Goal: Communication & Community: Answer question/provide support

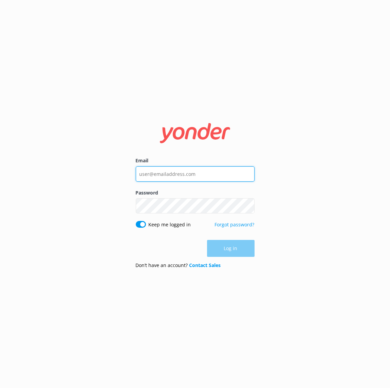
type input "[EMAIL_ADDRESS][DOMAIN_NAME]"
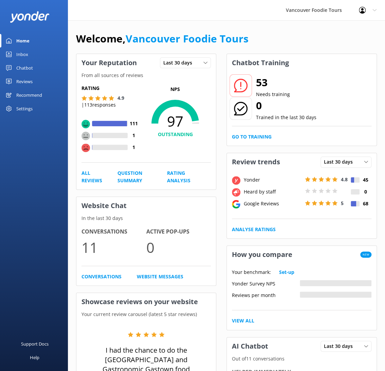
click at [34, 55] on link "Inbox" at bounding box center [34, 55] width 68 height 14
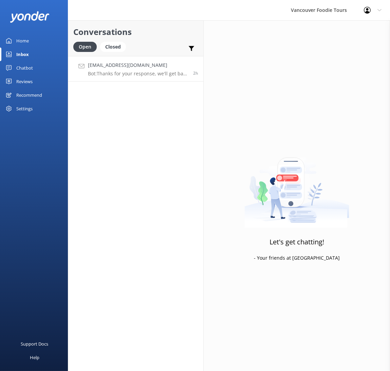
click at [123, 71] on p "Bot: Thanks for your response, we'll get back to you as soon as we can during o…" at bounding box center [138, 74] width 100 height 6
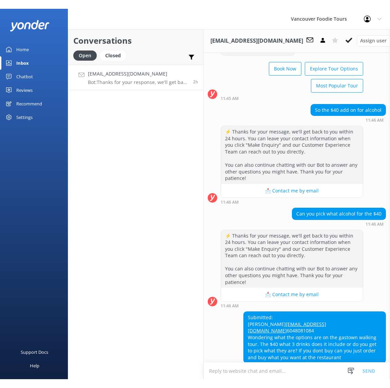
scroll to position [79, 0]
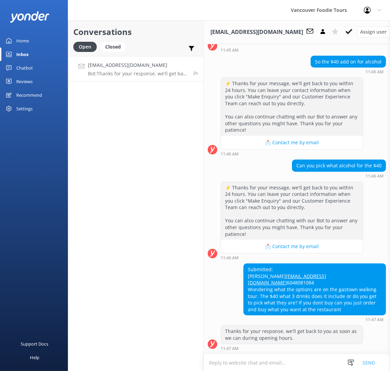
click at [257, 359] on textarea at bounding box center [297, 362] width 186 height 17
click at [258, 360] on textarea at bounding box center [297, 362] width 186 height 17
click at [257, 360] on textarea at bounding box center [297, 362] width 186 height 17
drag, startPoint x: 315, startPoint y: 266, endPoint x: 271, endPoint y: 271, distance: 44.0
click at [241, 267] on div "Submitted: [PERSON_NAME] [EMAIL_ADDRESS][DOMAIN_NAME] 6048081084 Wondering what…" at bounding box center [297, 292] width 186 height 58
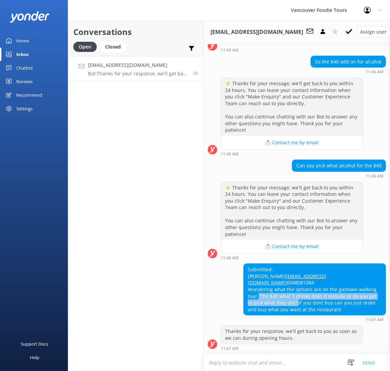
drag, startPoint x: 295, startPoint y: 296, endPoint x: 256, endPoint y: 286, distance: 39.7
click at [256, 286] on div "Submitted: [PERSON_NAME] [EMAIL_ADDRESS][DOMAIN_NAME] 6048081084 Wondering what…" at bounding box center [315, 289] width 142 height 51
click at [289, 294] on div "Submitted: [PERSON_NAME] [EMAIL_ADDRESS][DOMAIN_NAME] 6048081084 Wondering what…" at bounding box center [315, 289] width 142 height 51
drag, startPoint x: 345, startPoint y: 304, endPoint x: 258, endPoint y: 289, distance: 88.9
click at [258, 289] on div "Submitted: [PERSON_NAME] [EMAIL_ADDRESS][DOMAIN_NAME] 6048081084 Wondering what…" at bounding box center [315, 289] width 142 height 51
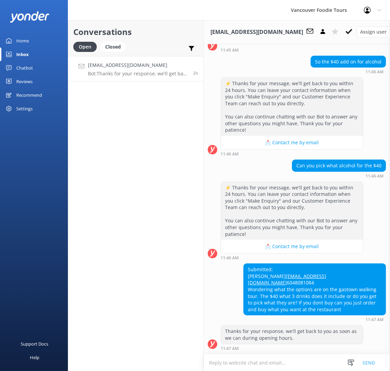
click at [125, 292] on div "Conversations Open Closed Important Assigned to me Unassigned [EMAIL_ADDRESS][D…" at bounding box center [136, 195] width 136 height 350
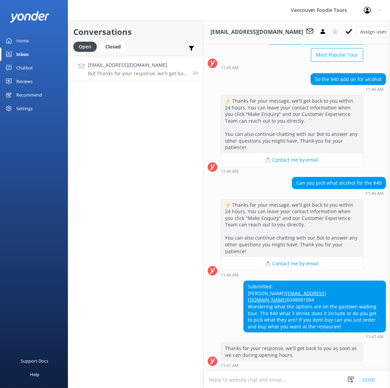
scroll to position [61, 0]
